Goal: Complete application form

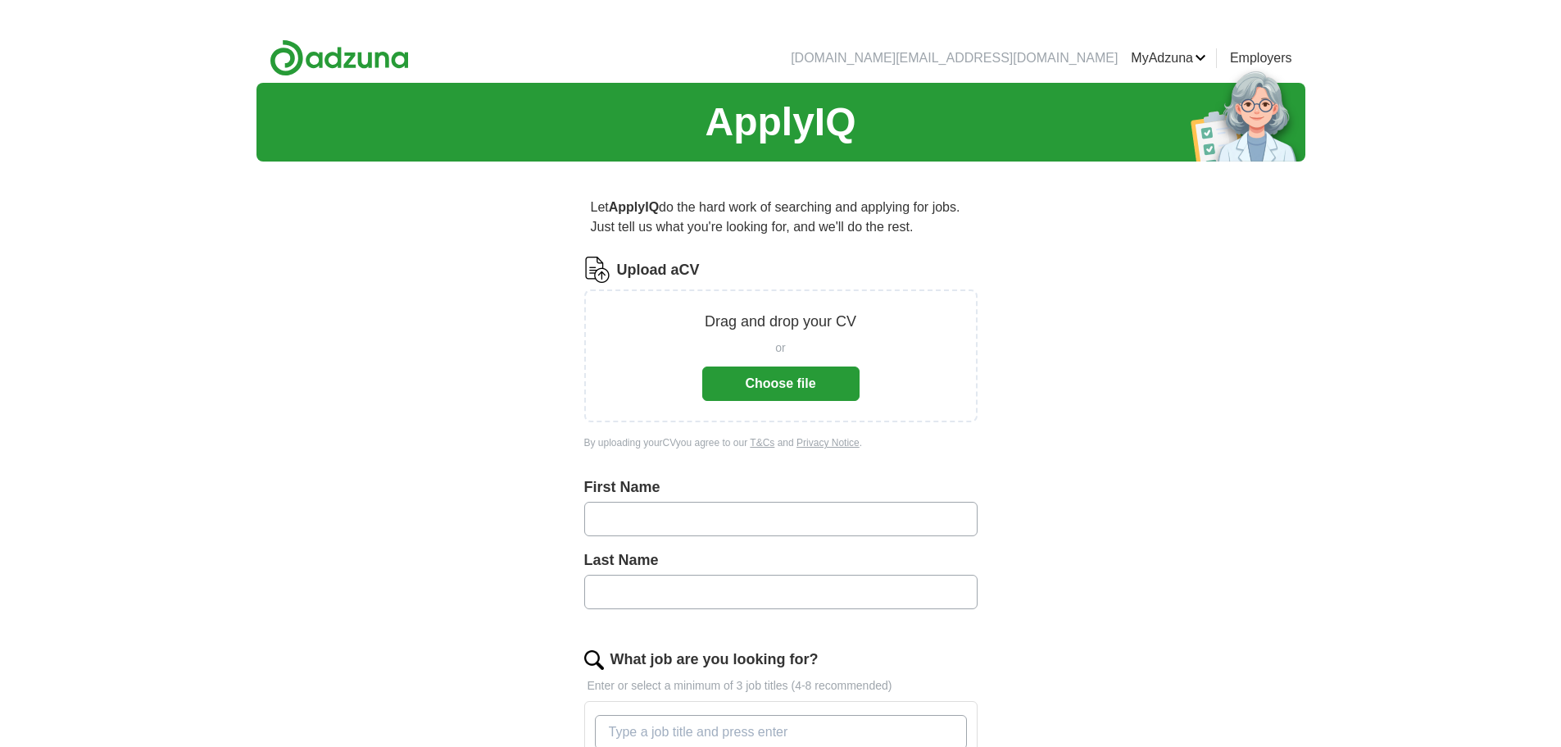
click at [833, 376] on button "Choose file" at bounding box center [780, 383] width 157 height 34
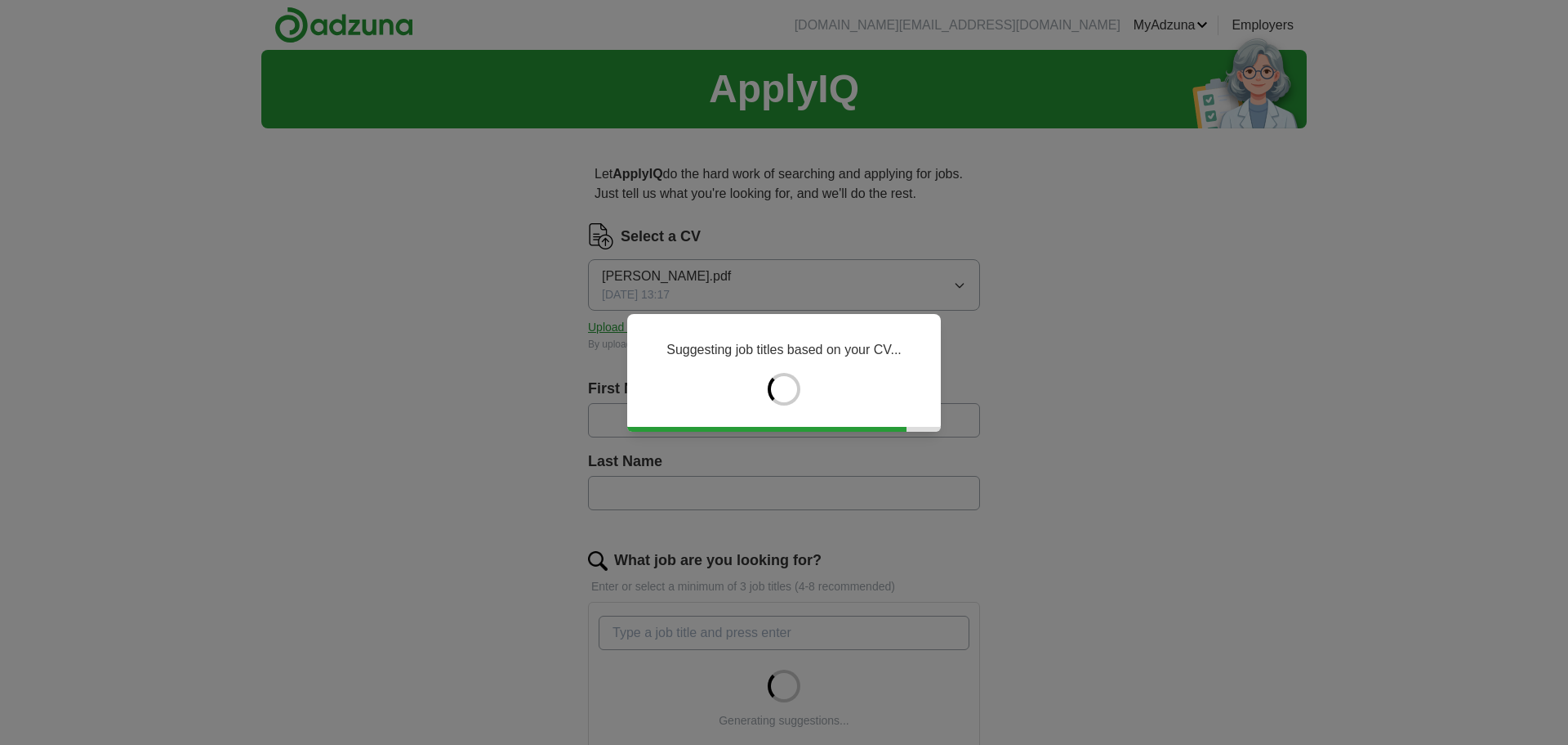
type input "*****"
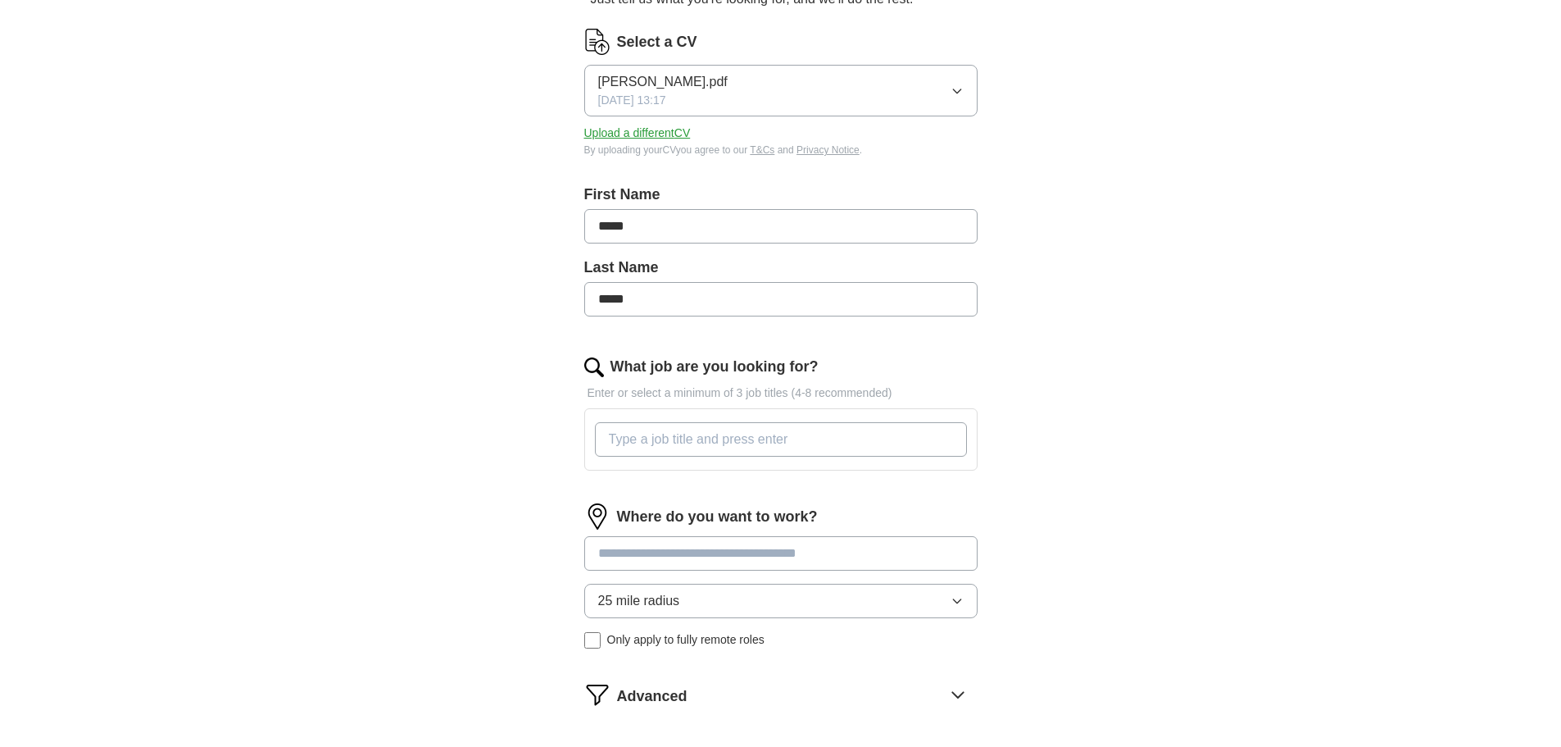
scroll to position [298, 0]
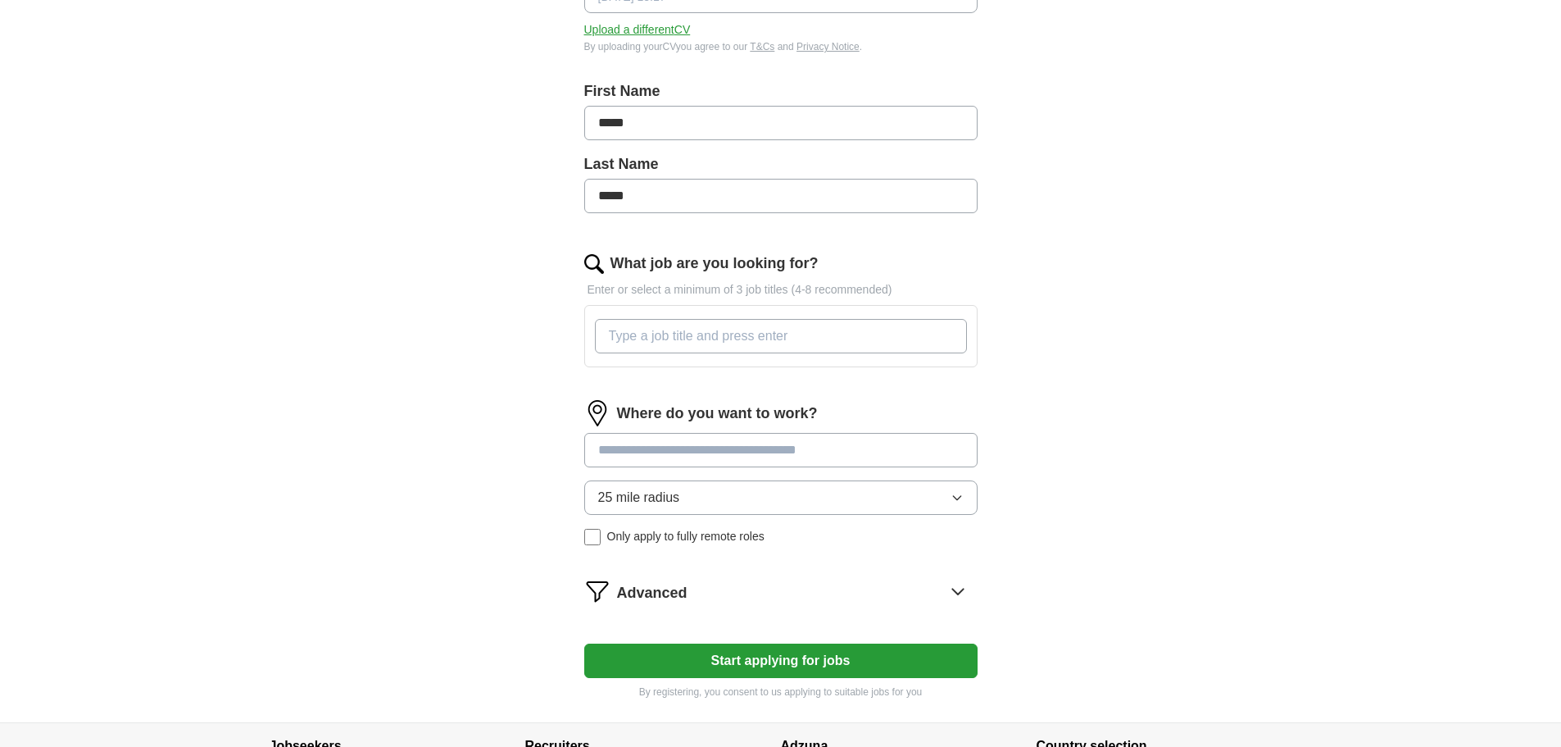
click at [792, 326] on input "What job are you looking for?" at bounding box center [781, 336] width 372 height 34
click at [741, 452] on div "Where do you want to work? 25 mile radius Only apply to fully remote roles" at bounding box center [780, 479] width 393 height 158
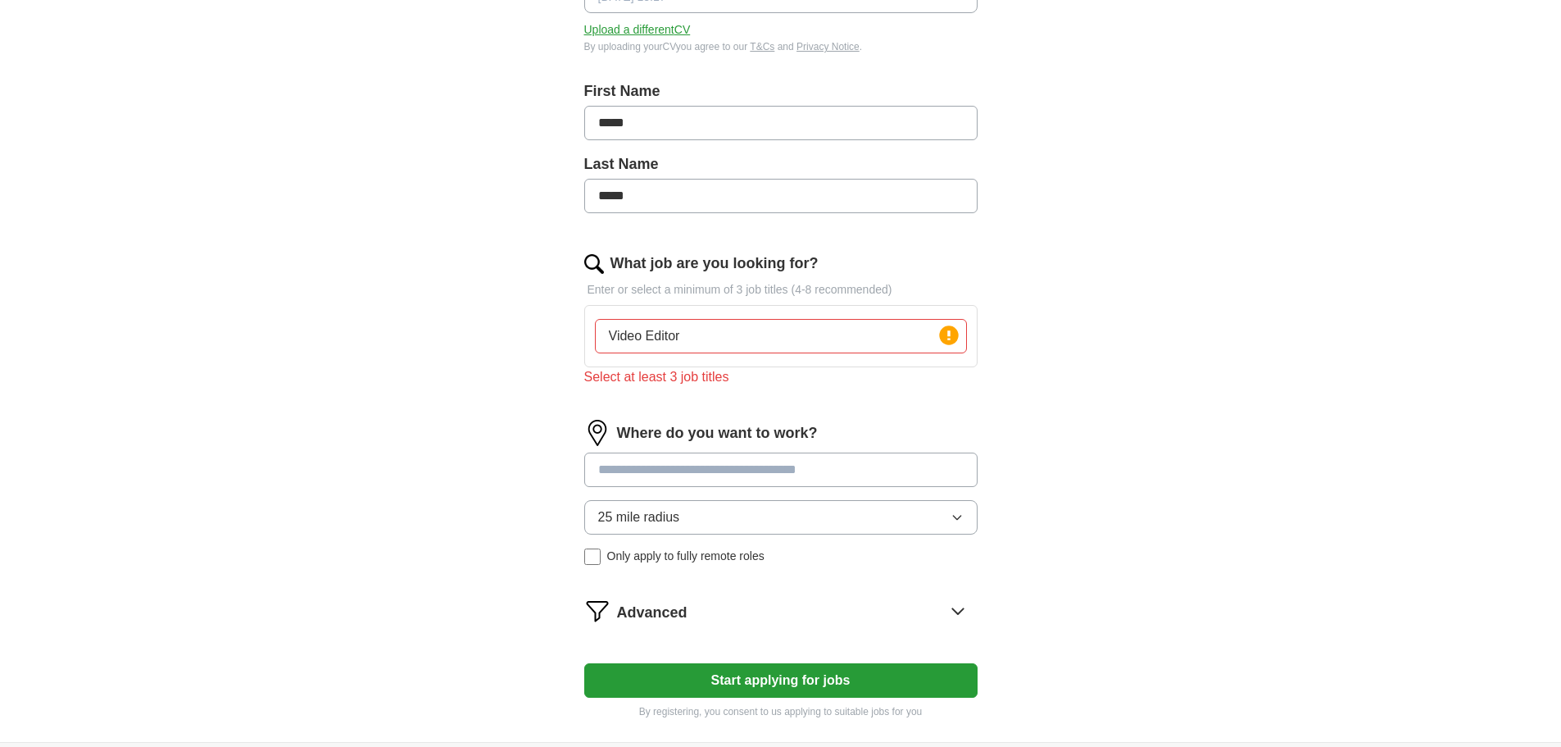
click at [767, 532] on button "25 mile radius" at bounding box center [780, 517] width 393 height 34
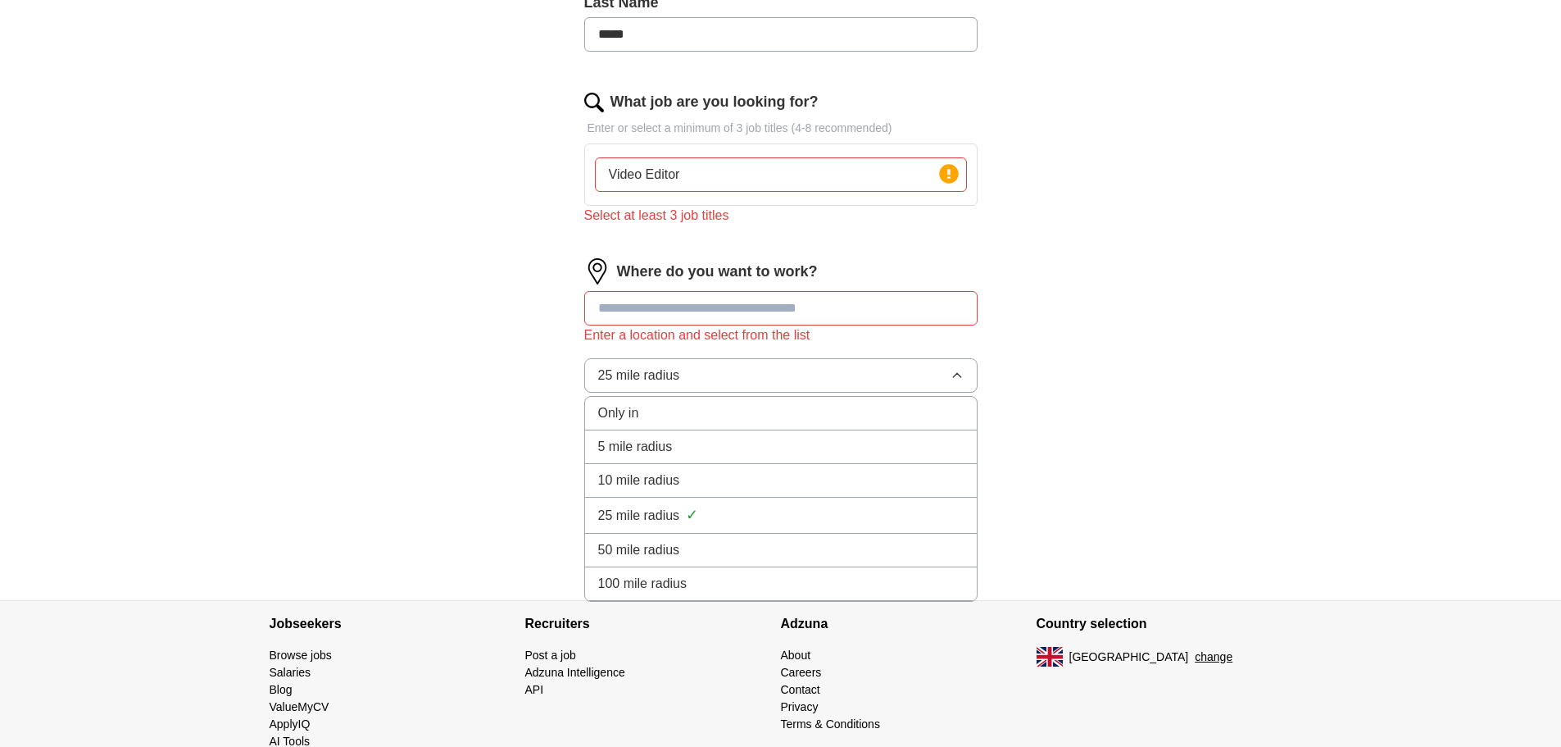
scroll to position [461, 0]
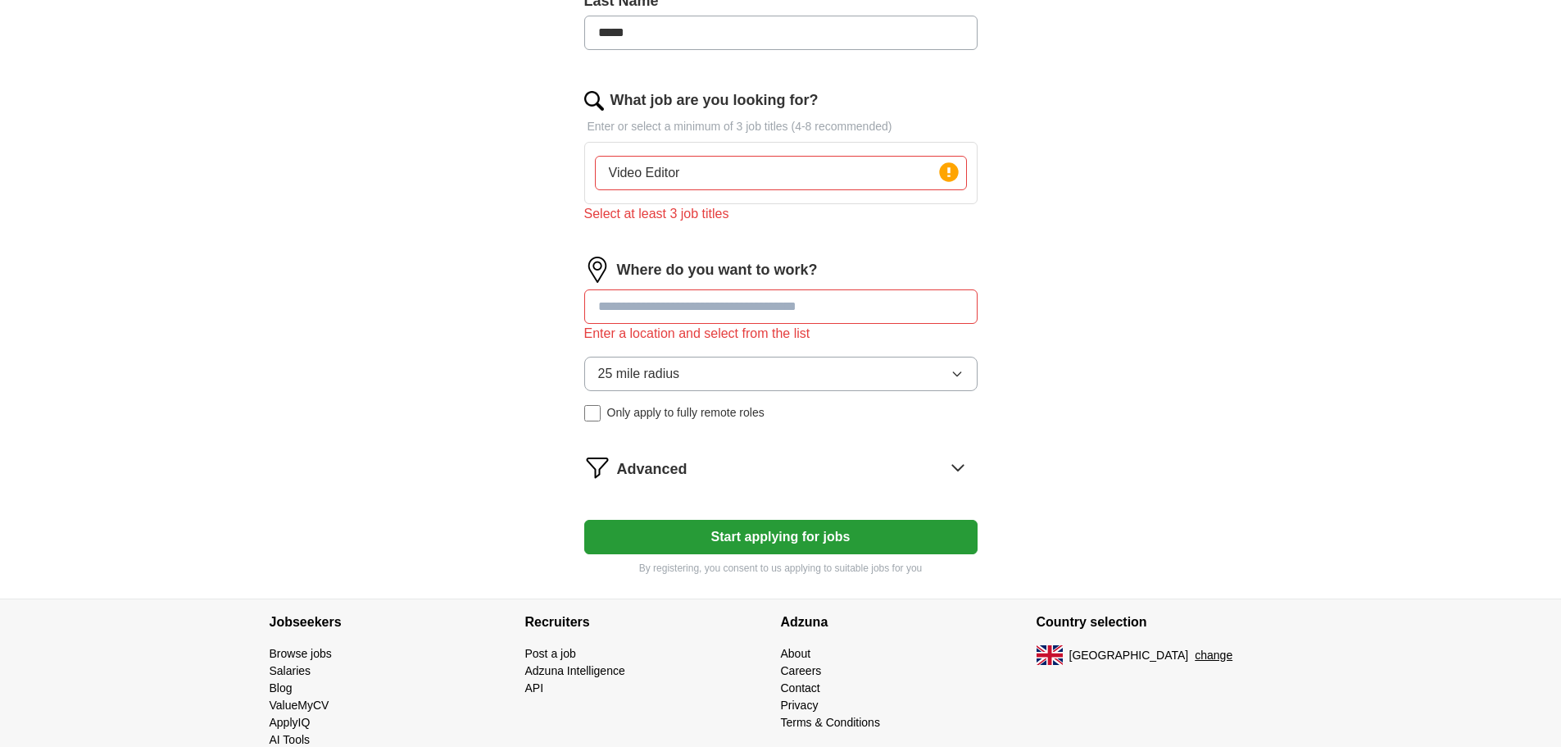
click at [1107, 371] on div "ApplyIQ Let ApplyIQ do the hard work of searching and applying for jobs. Just t…" at bounding box center [780, 94] width 1049 height 1010
click at [838, 286] on div "Where do you want to work? Enter a location and select from the list 25 mile ra…" at bounding box center [780, 345] width 393 height 178
click at [859, 175] on input "Video Editor" at bounding box center [781, 173] width 372 height 34
type input "V"
click at [956, 167] on circle at bounding box center [948, 171] width 19 height 19
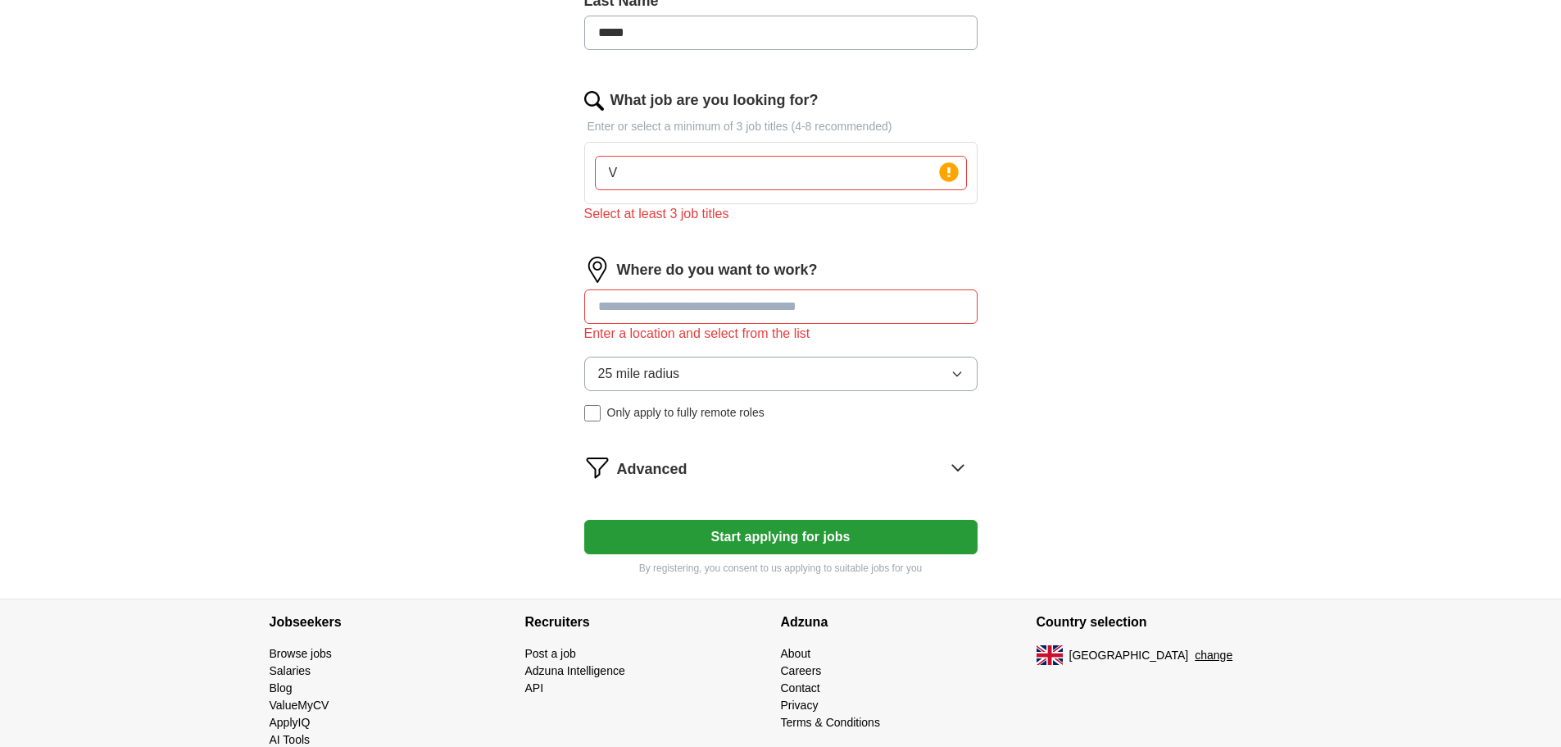
click at [888, 155] on div "Press return to add title" at bounding box center [903, 147] width 132 height 24
click at [869, 176] on input "V" at bounding box center [781, 173] width 372 height 34
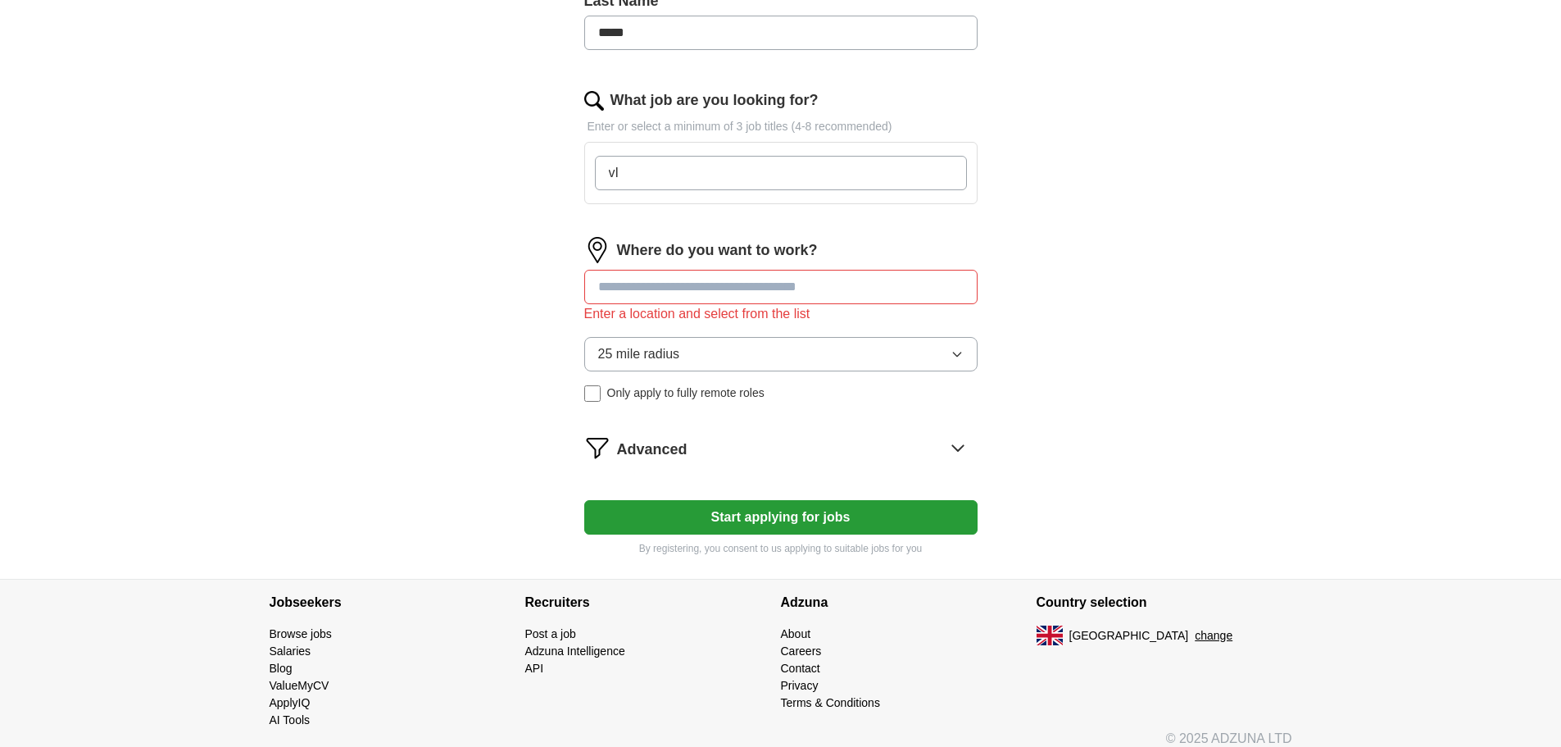
type input "v"
type input "Video Editor | Motion Graphic Designer | Graphic Designer"
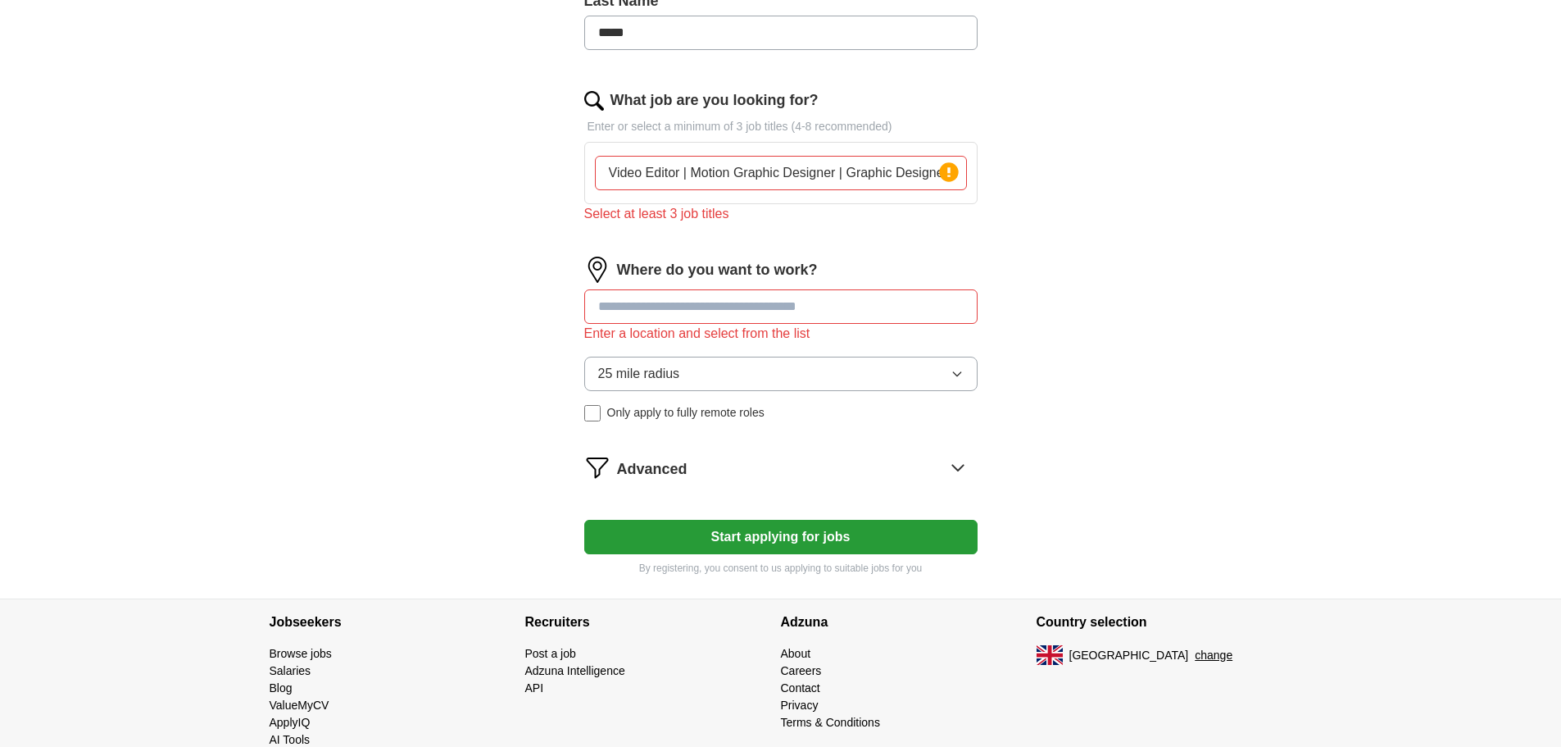
click at [763, 272] on div "Where do you want to work? Enter a location and select from the list 25 mile ra…" at bounding box center [780, 345] width 393 height 178
click at [838, 297] on input at bounding box center [780, 306] width 393 height 34
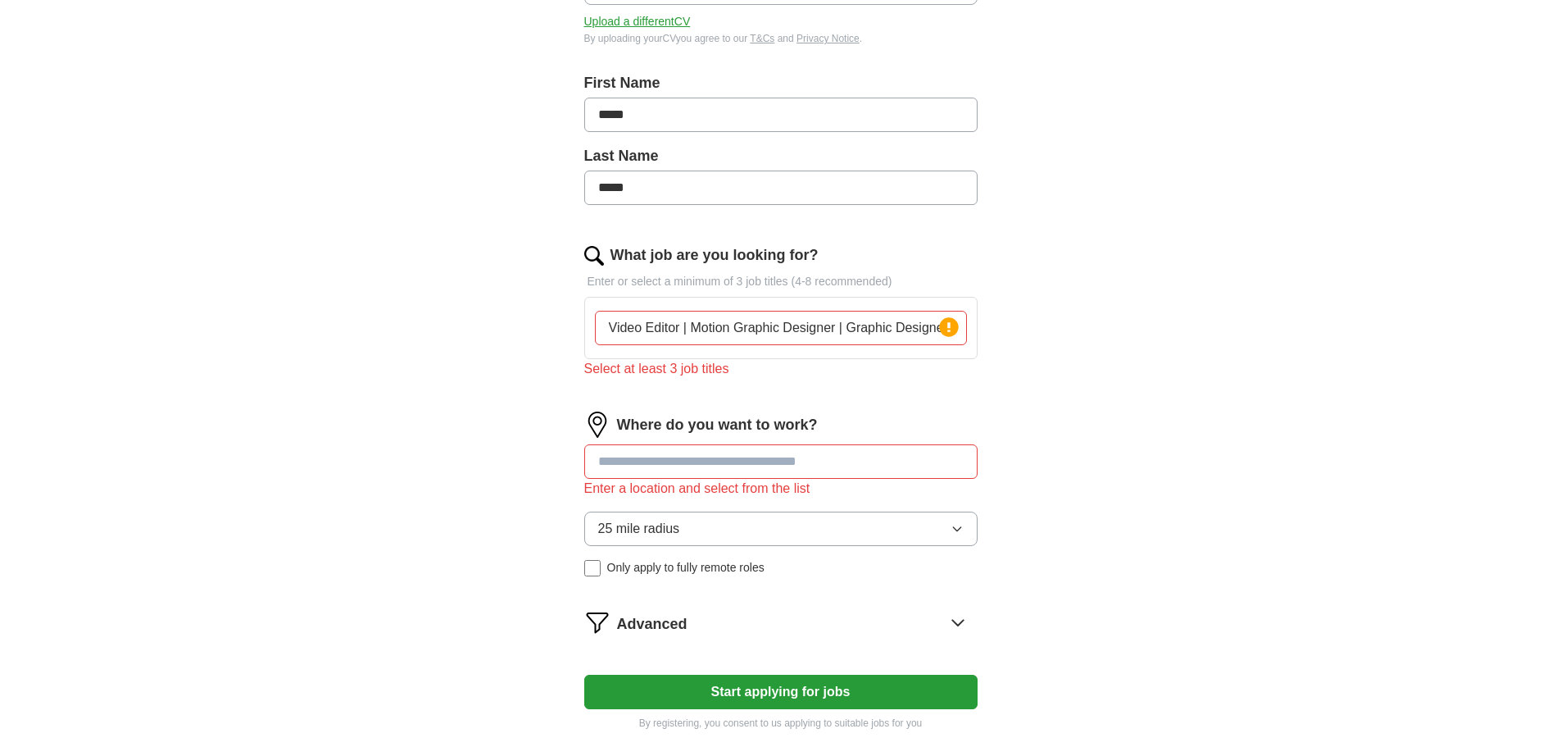
scroll to position [496, 0]
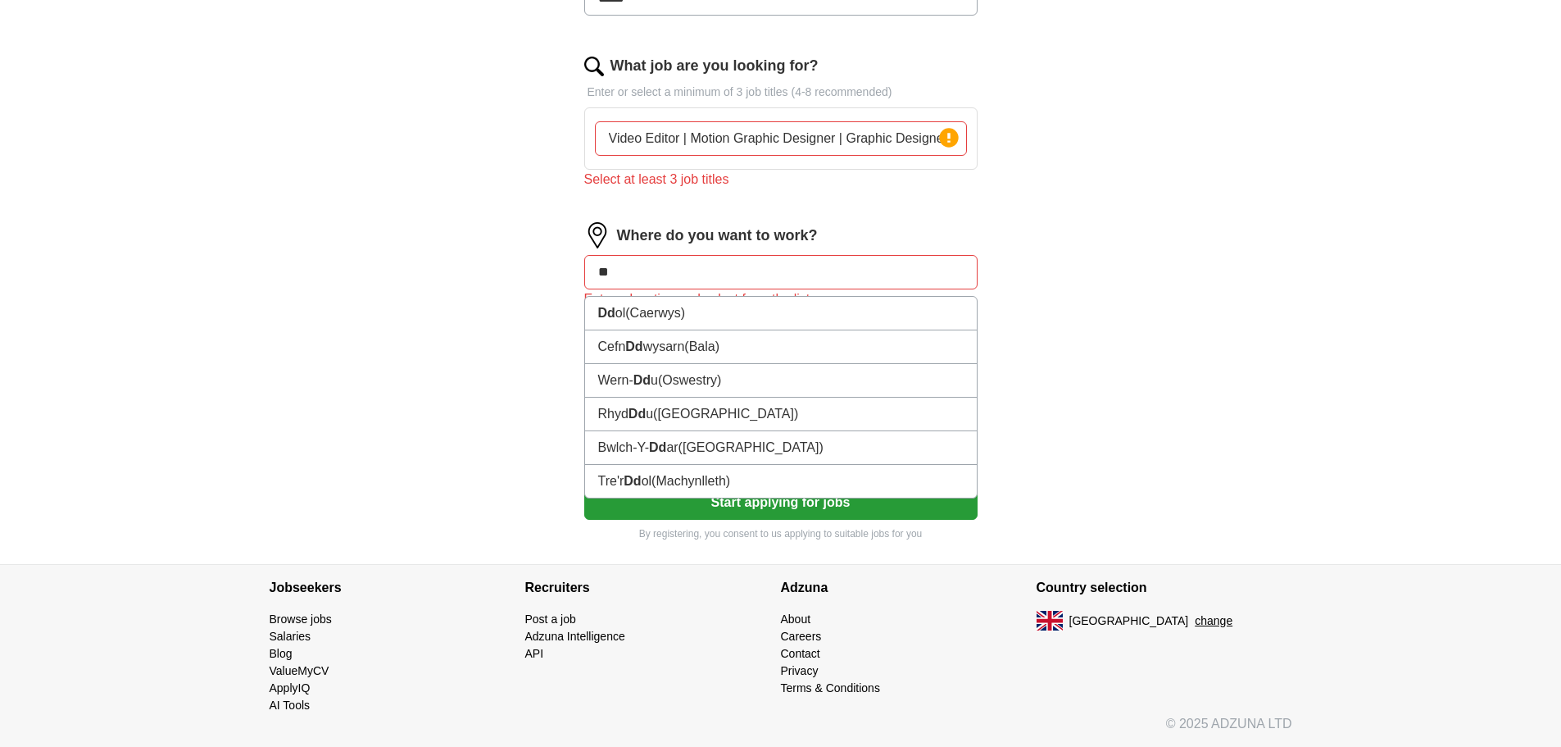
type input "*"
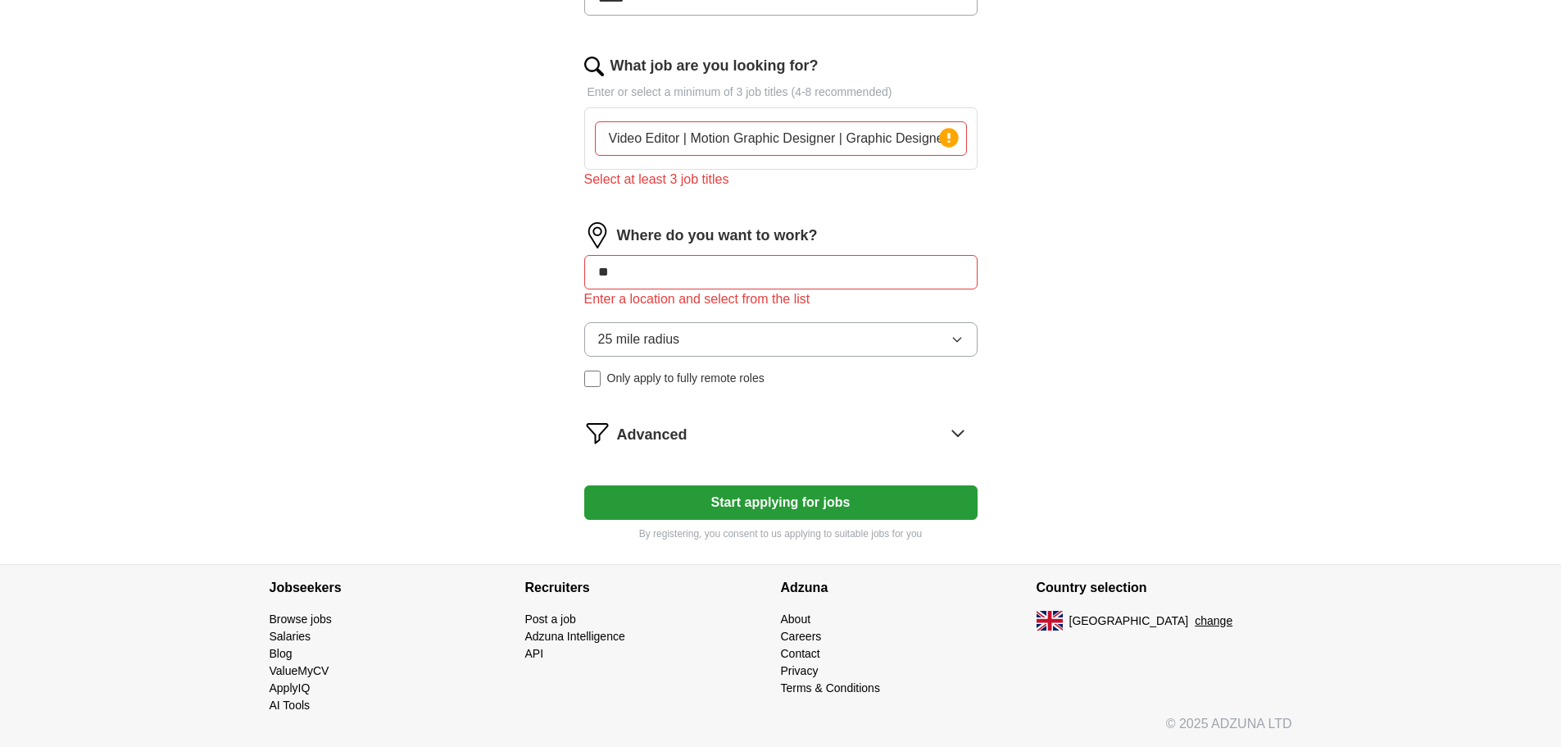
type input "*"
click at [679, 368] on div "25 mile radius Only apply to fully remote roles" at bounding box center [780, 354] width 393 height 65
click at [671, 376] on span "Only apply to fully remote roles" at bounding box center [685, 378] width 157 height 17
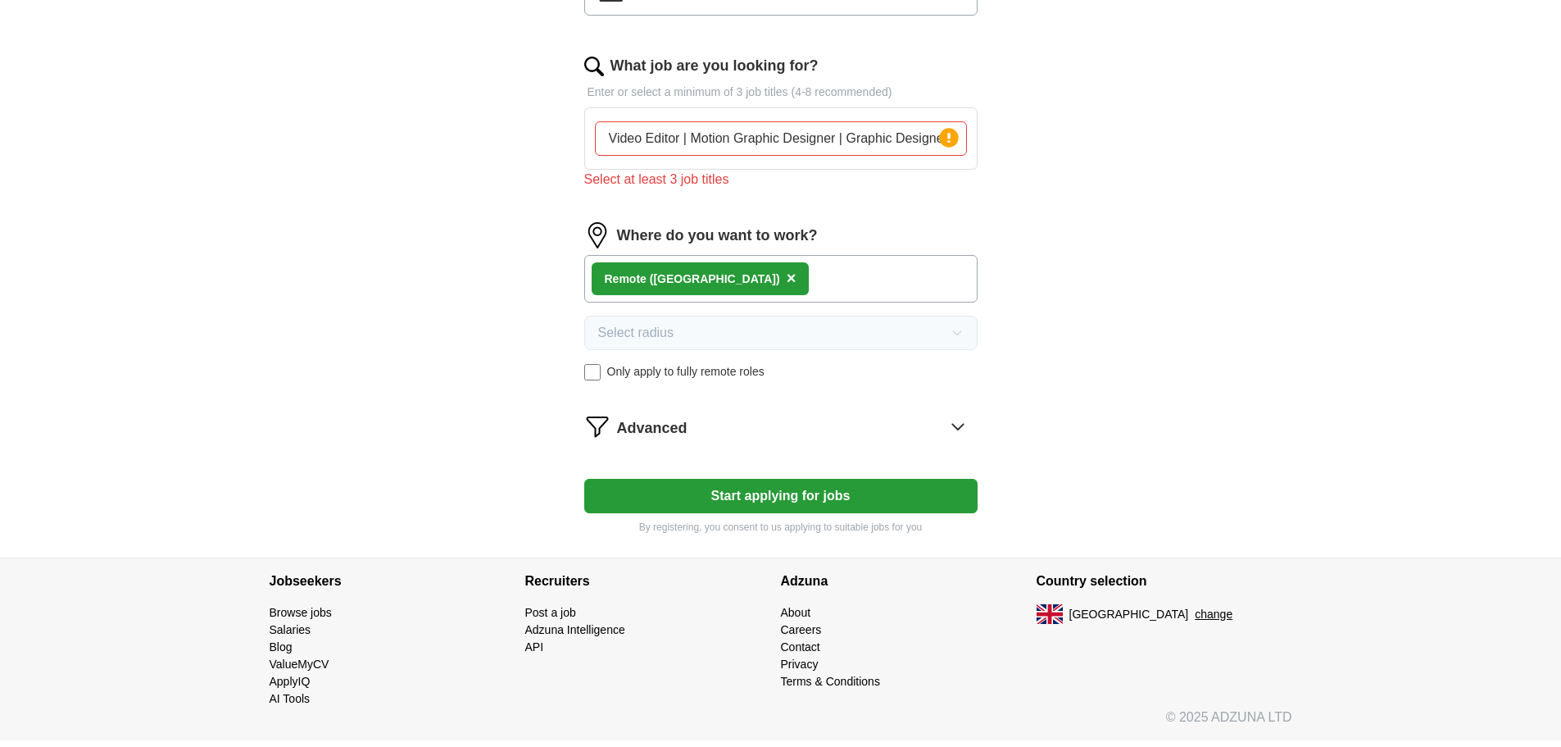
scroll to position [489, 0]
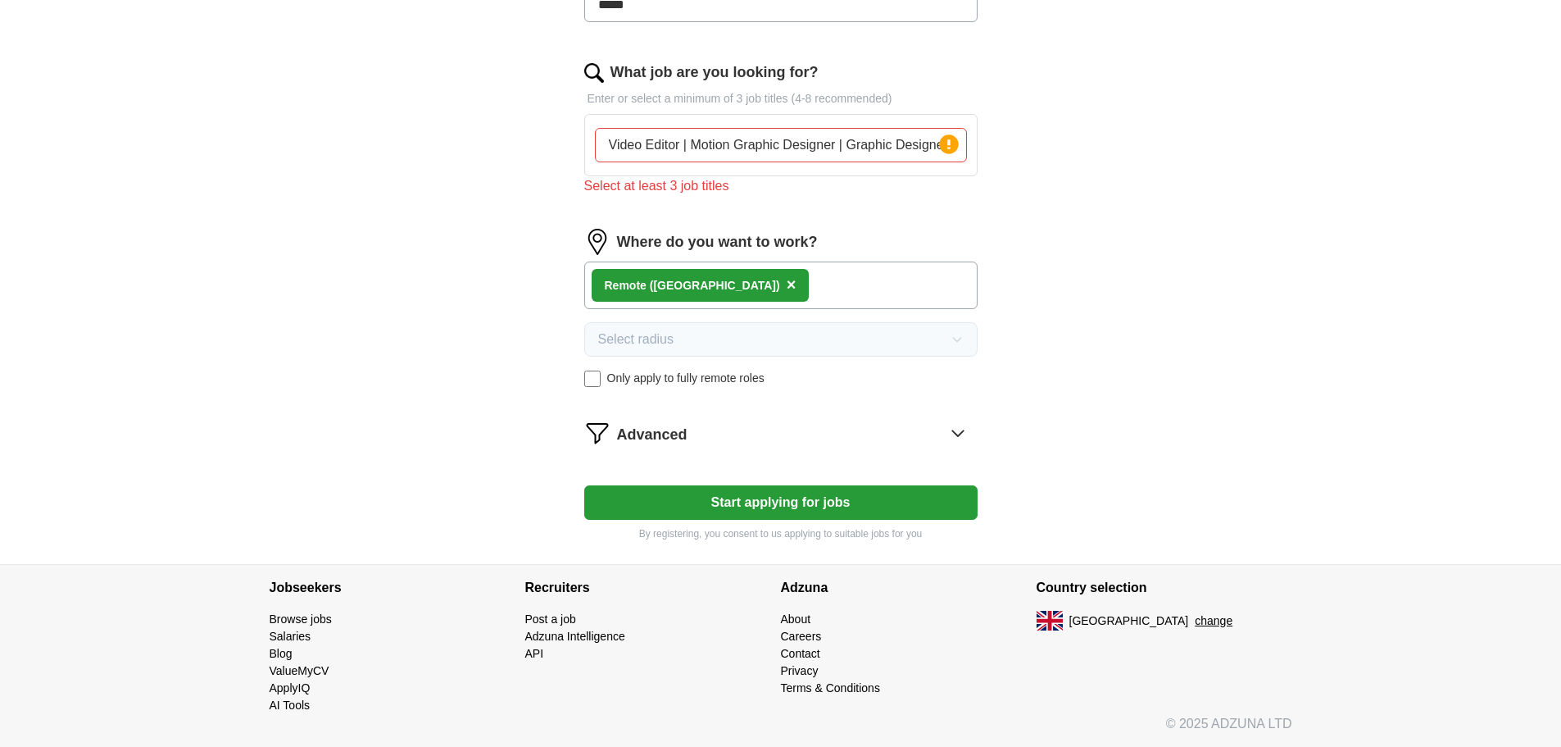
click at [756, 301] on div "Remote ([GEOGRAPHIC_DATA]) ×" at bounding box center [780, 285] width 393 height 48
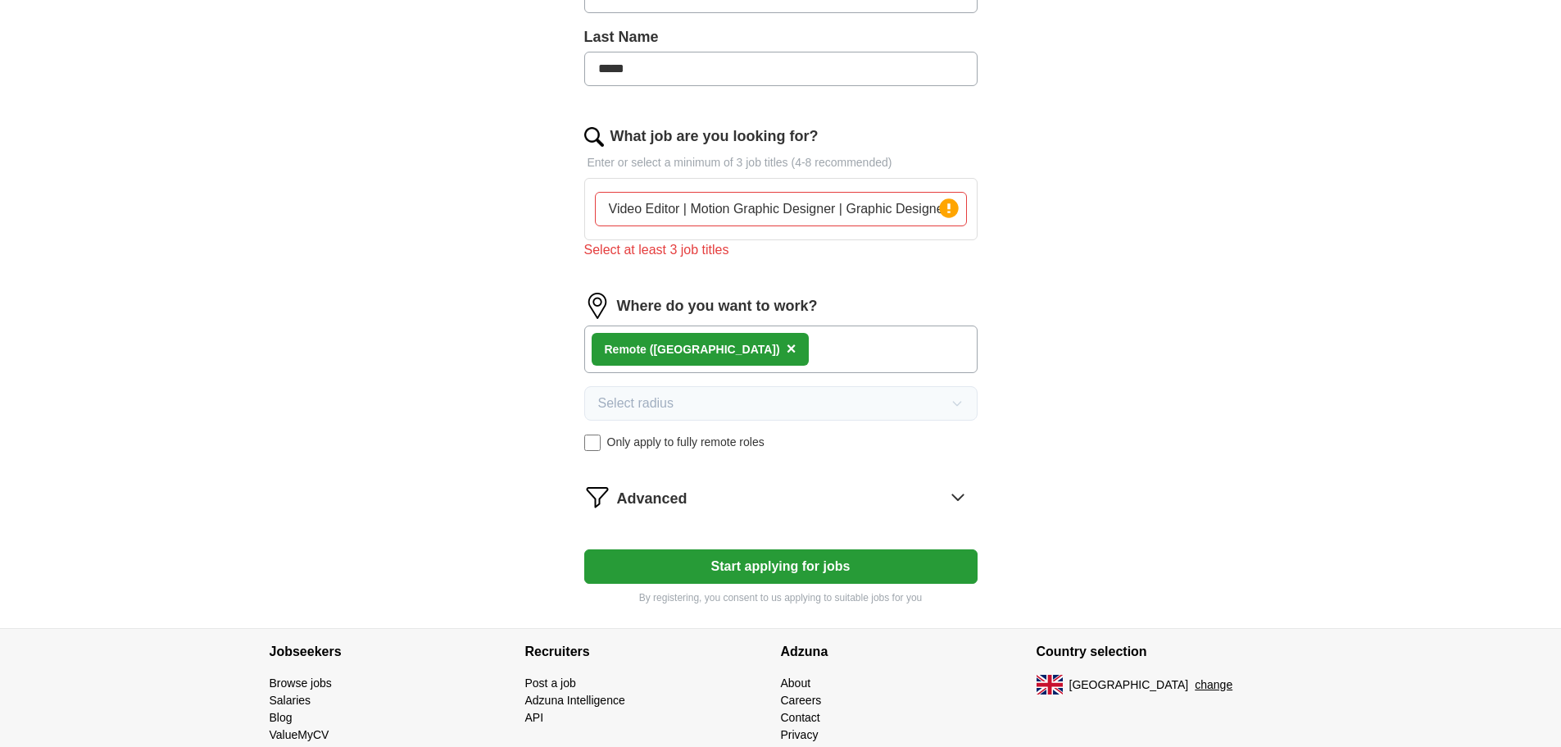
click at [815, 561] on button "Start applying for jobs" at bounding box center [780, 566] width 393 height 34
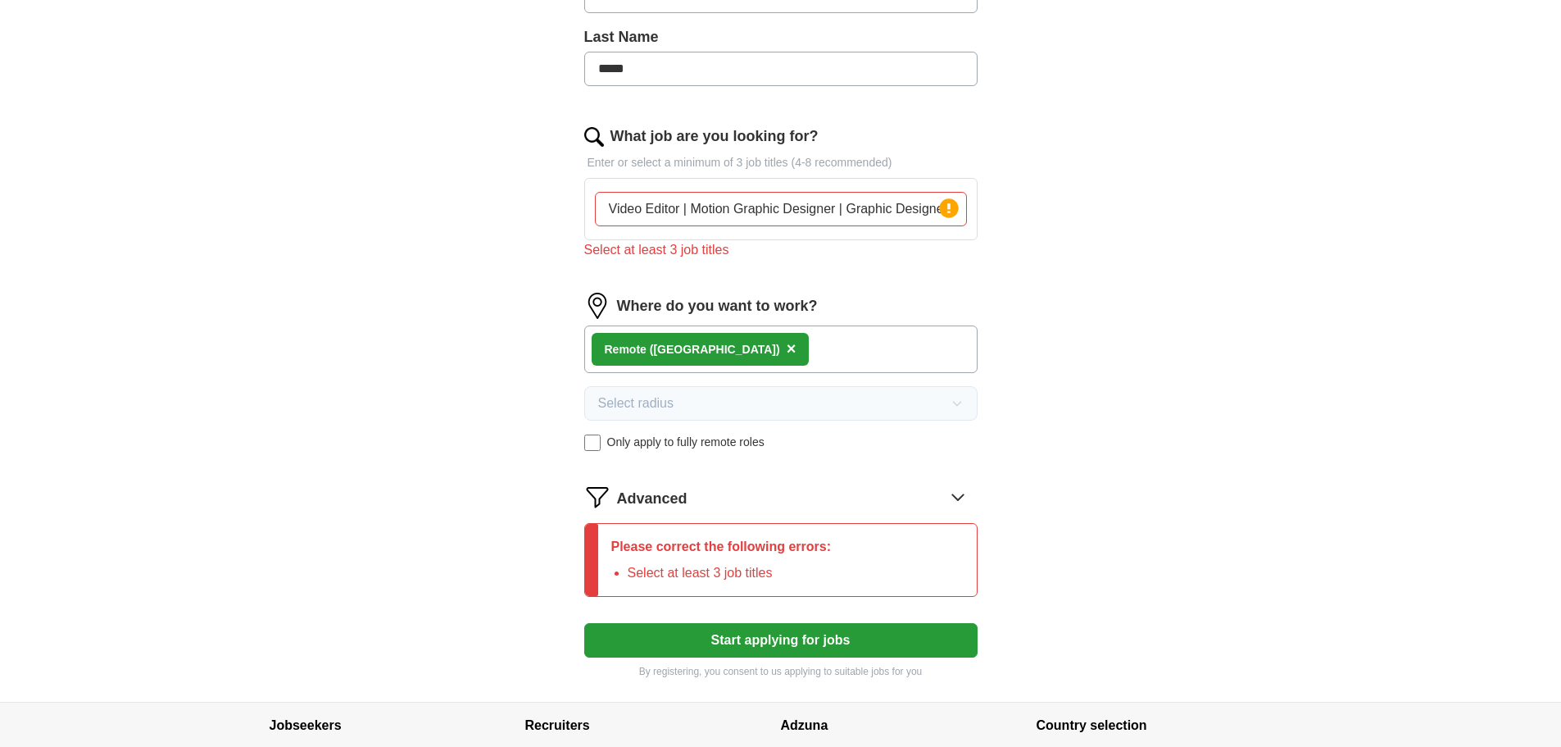
click at [856, 211] on input "Video Editor | Motion Graphic Designer | Graphic Designer" at bounding box center [781, 209] width 372 height 34
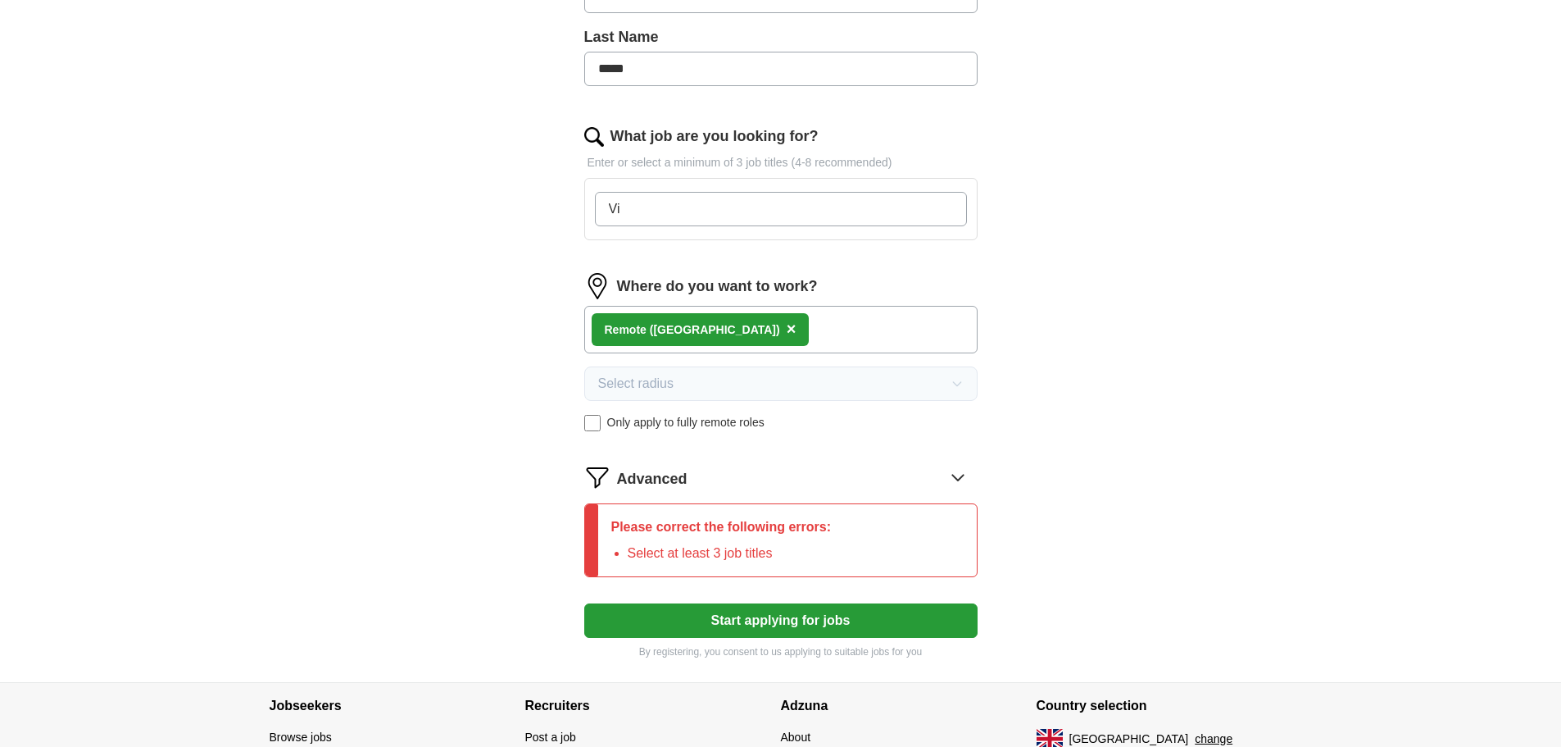
type input "V"
type input "j"
type input "u"
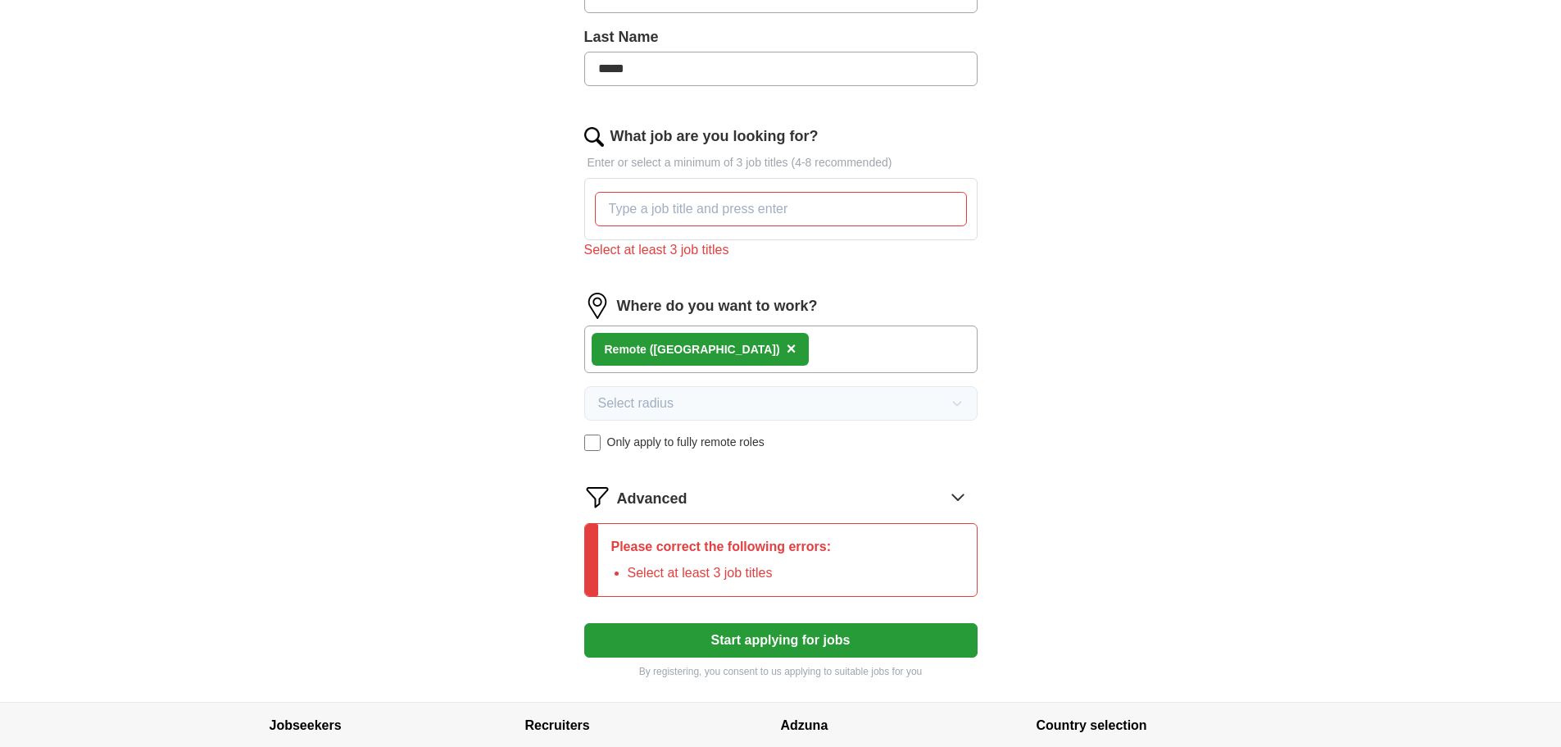
drag, startPoint x: 786, startPoint y: 603, endPoint x: 956, endPoint y: 497, distance: 200.3
click at [956, 497] on form "Select a CV [PERSON_NAME].pdf [DATE] 13:17 Upload a different CV By uploading y…" at bounding box center [780, 238] width 393 height 880
click at [956, 497] on icon at bounding box center [958, 496] width 26 height 26
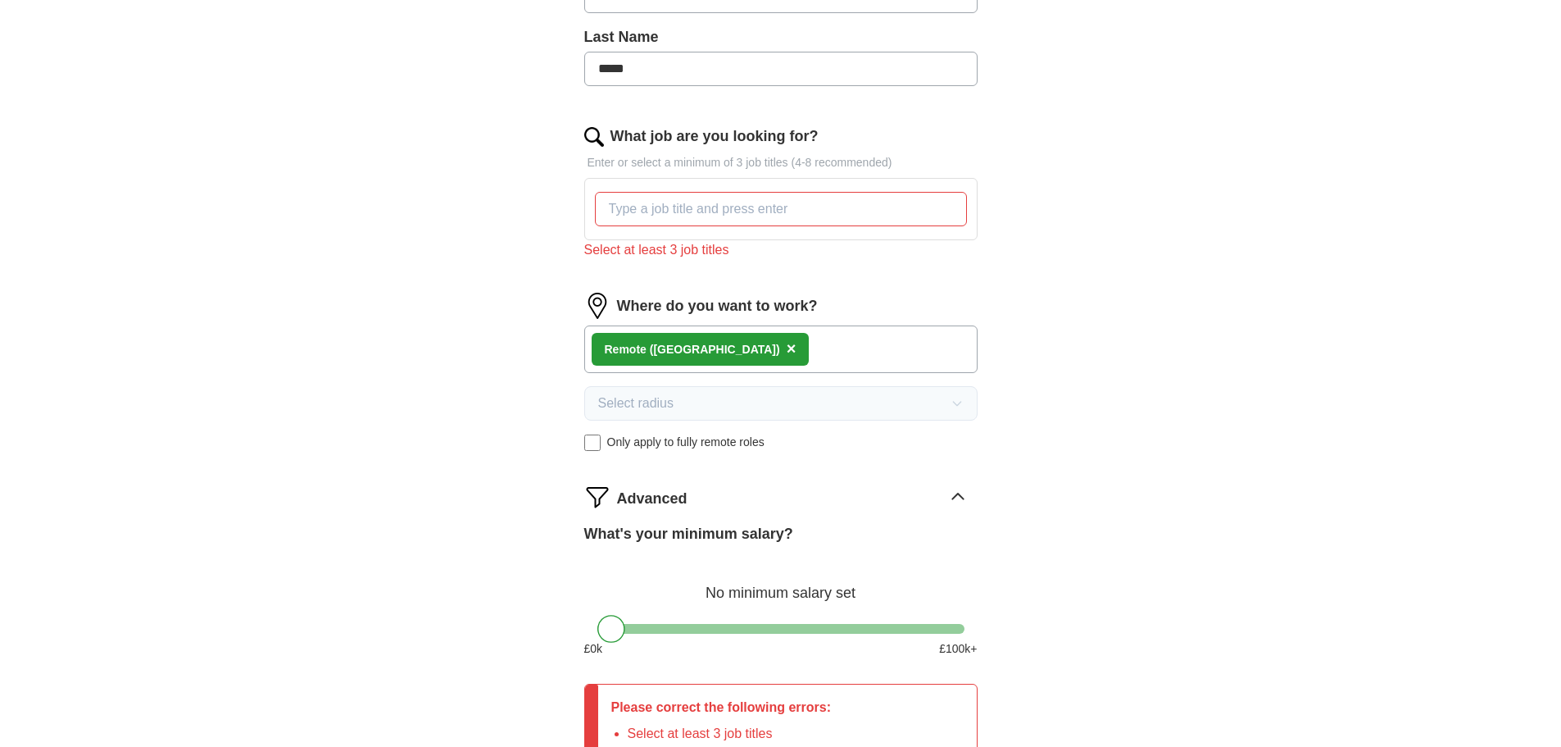
click at [956, 497] on icon at bounding box center [957, 496] width 11 height 6
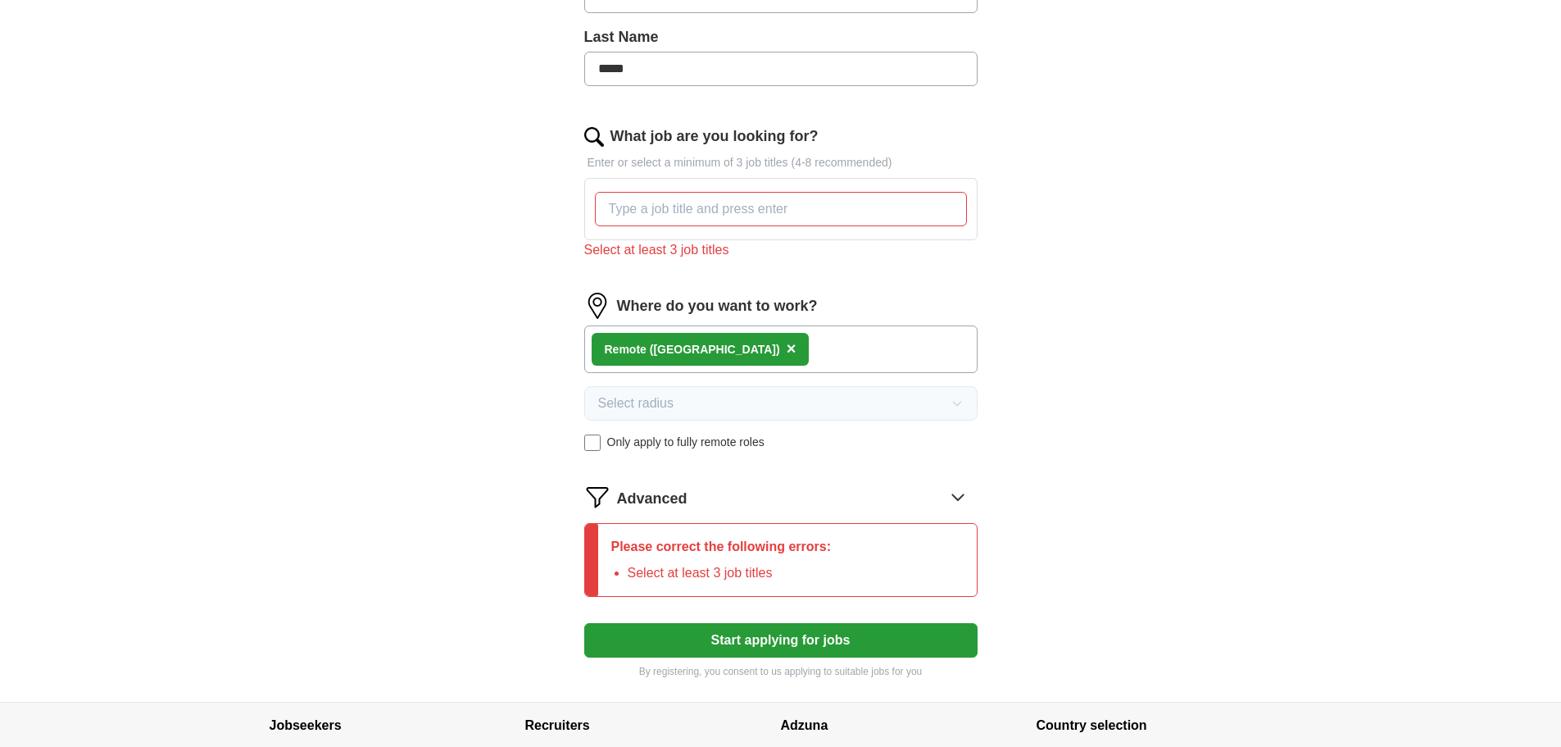
click at [956, 497] on icon at bounding box center [958, 496] width 26 height 26
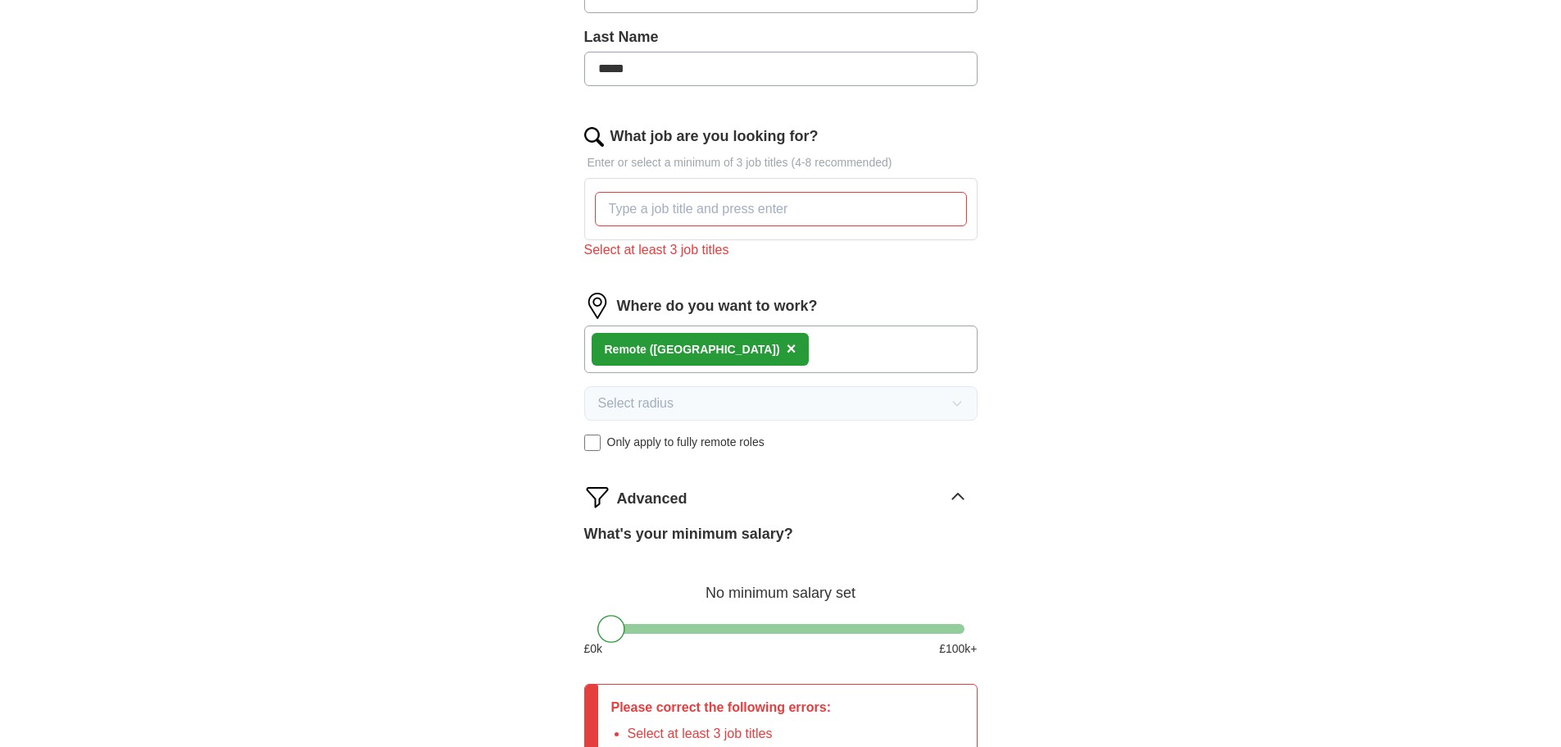
click at [779, 633] on div "What's your minimum salary? No minimum salary set £ 0 k £ 100 k+" at bounding box center [780, 597] width 393 height 148
click at [724, 633] on div "What's your minimum salary? No minimum salary set £ 0 k £ 100 k+" at bounding box center [780, 597] width 393 height 148
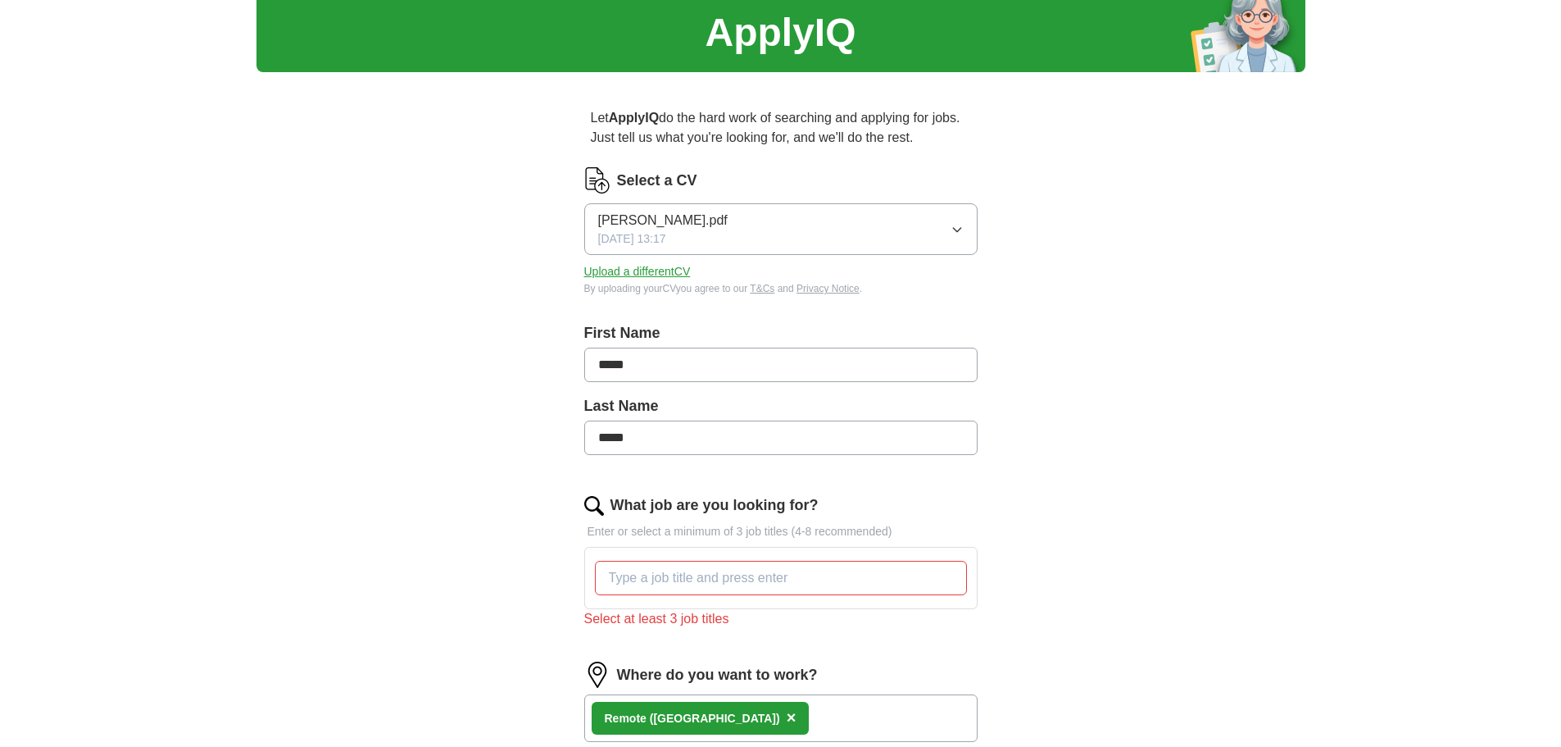
scroll to position [0, 0]
